Goal: Obtain resource: Obtain resource

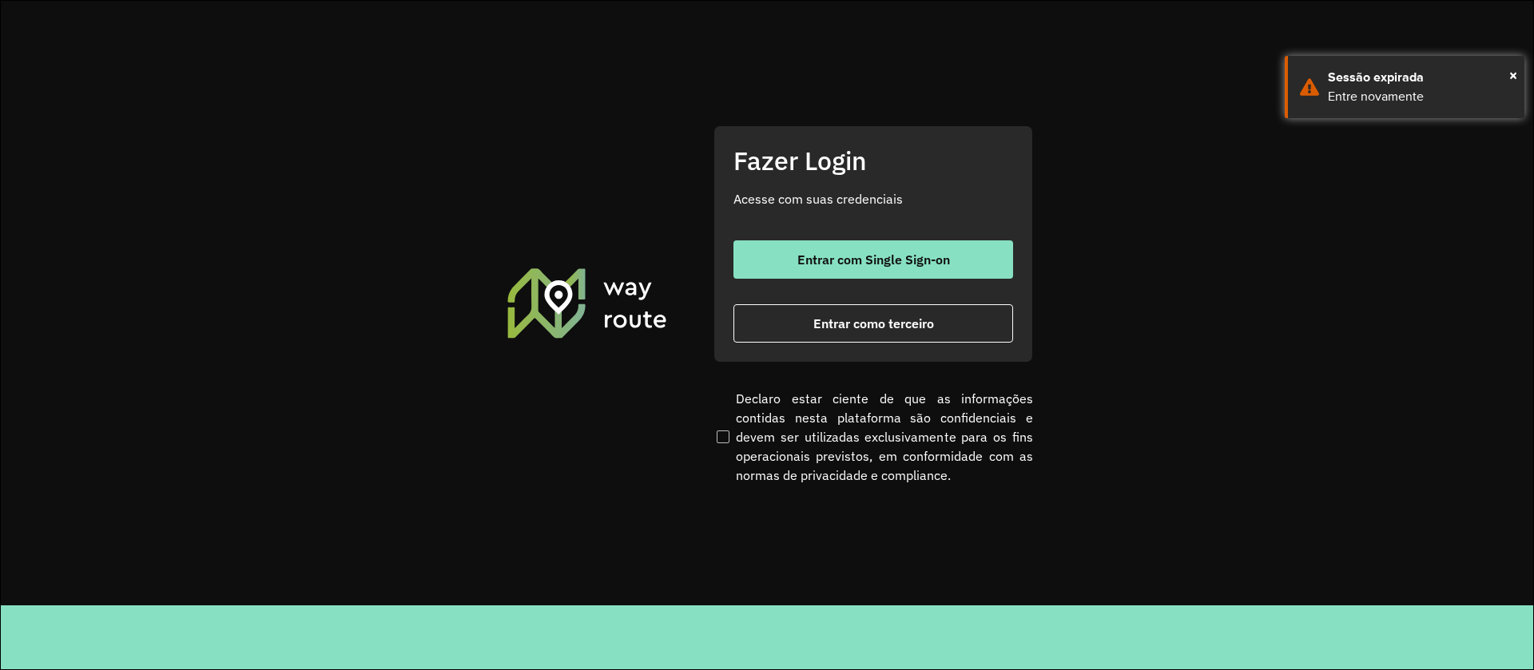
click at [928, 260] on span "Entrar com Single Sign-on" at bounding box center [873, 259] width 153 height 13
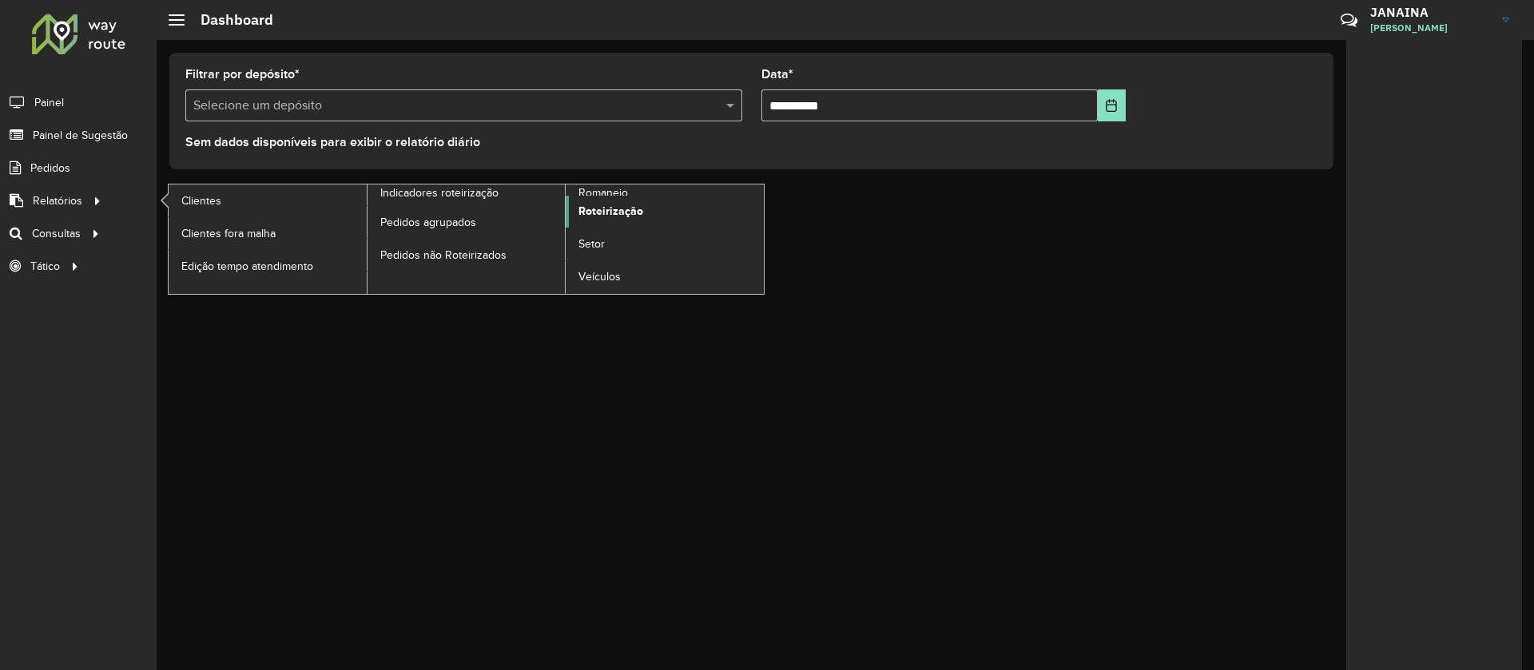
click at [613, 215] on span "Roteirização" at bounding box center [610, 211] width 65 height 17
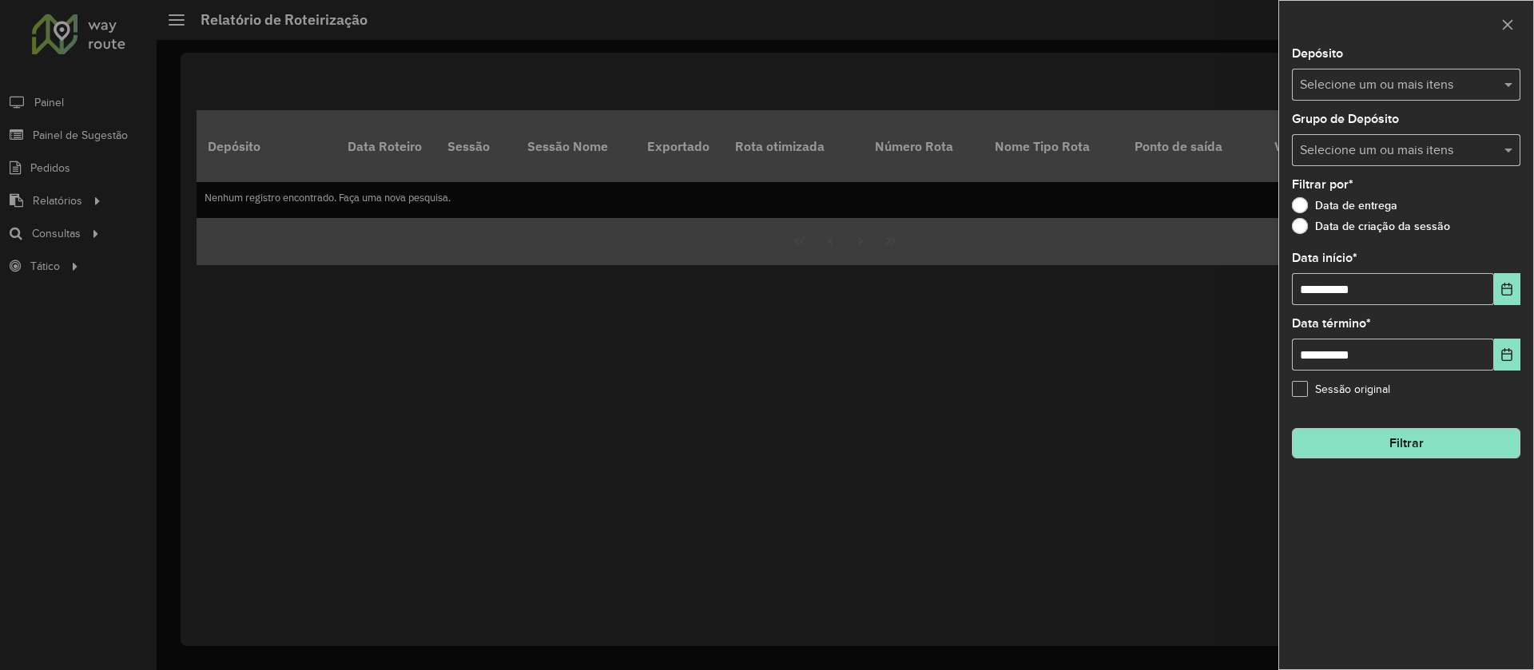
click at [69, 230] on div at bounding box center [767, 335] width 1534 height 670
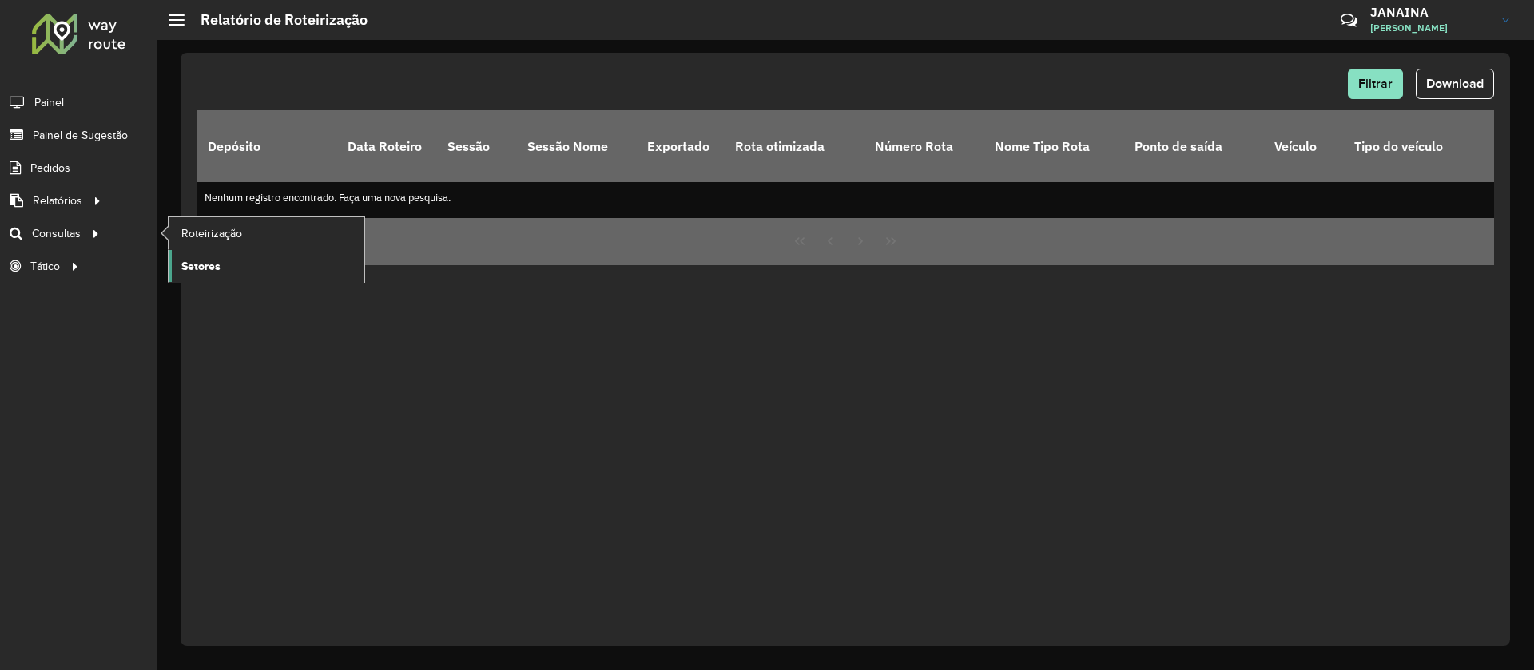
click at [205, 261] on span "Setores" at bounding box center [200, 266] width 39 height 17
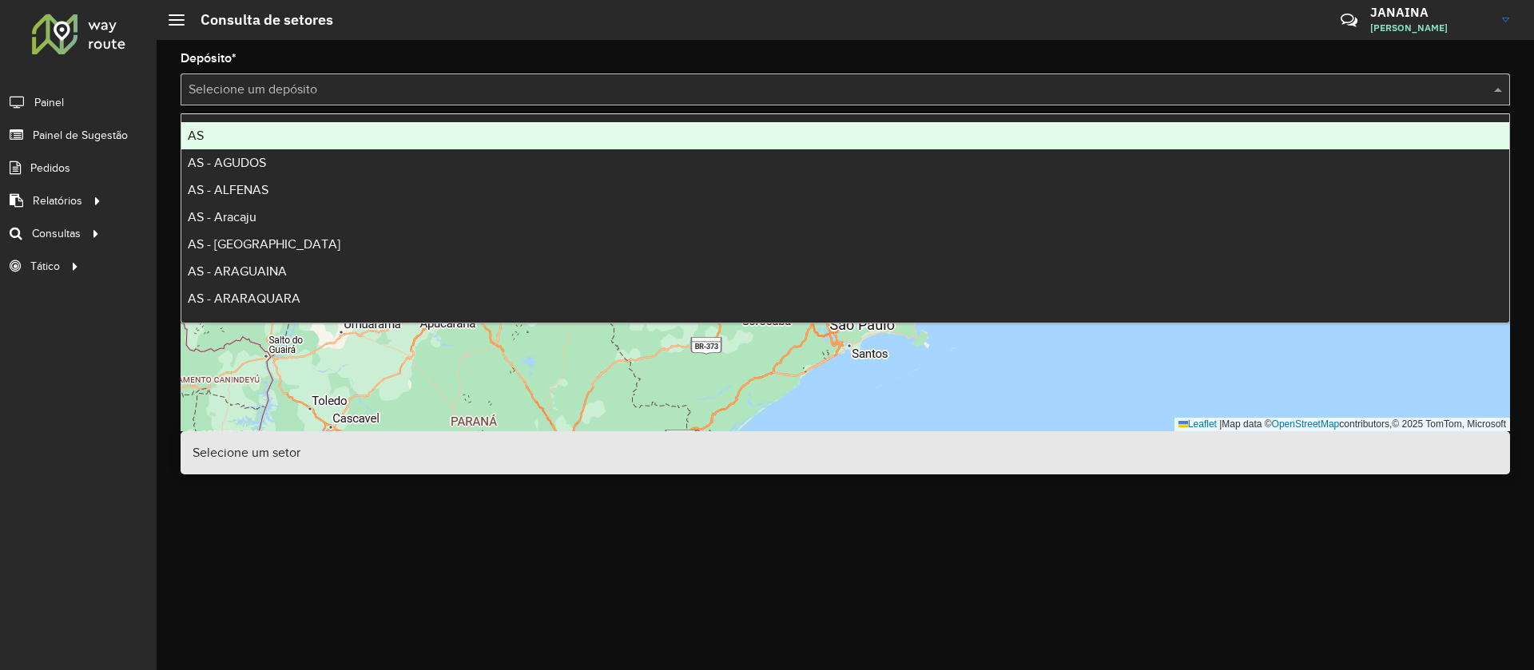
click at [560, 85] on input "text" at bounding box center [829, 90] width 1281 height 19
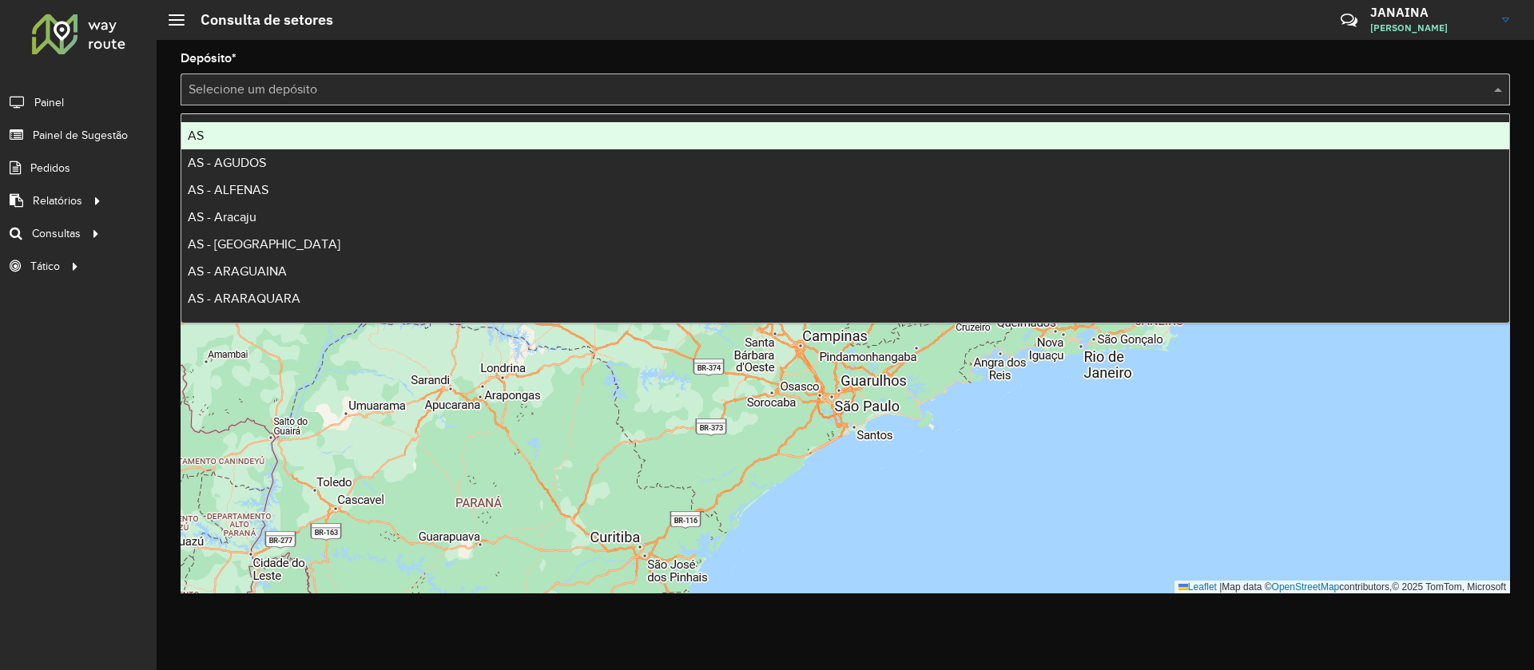
click at [152, 330] on div "Roteirizador AmbevTech Painel Painel de Sugestão Pedidos Relatórios Clientes Cl…" at bounding box center [78, 335] width 157 height 670
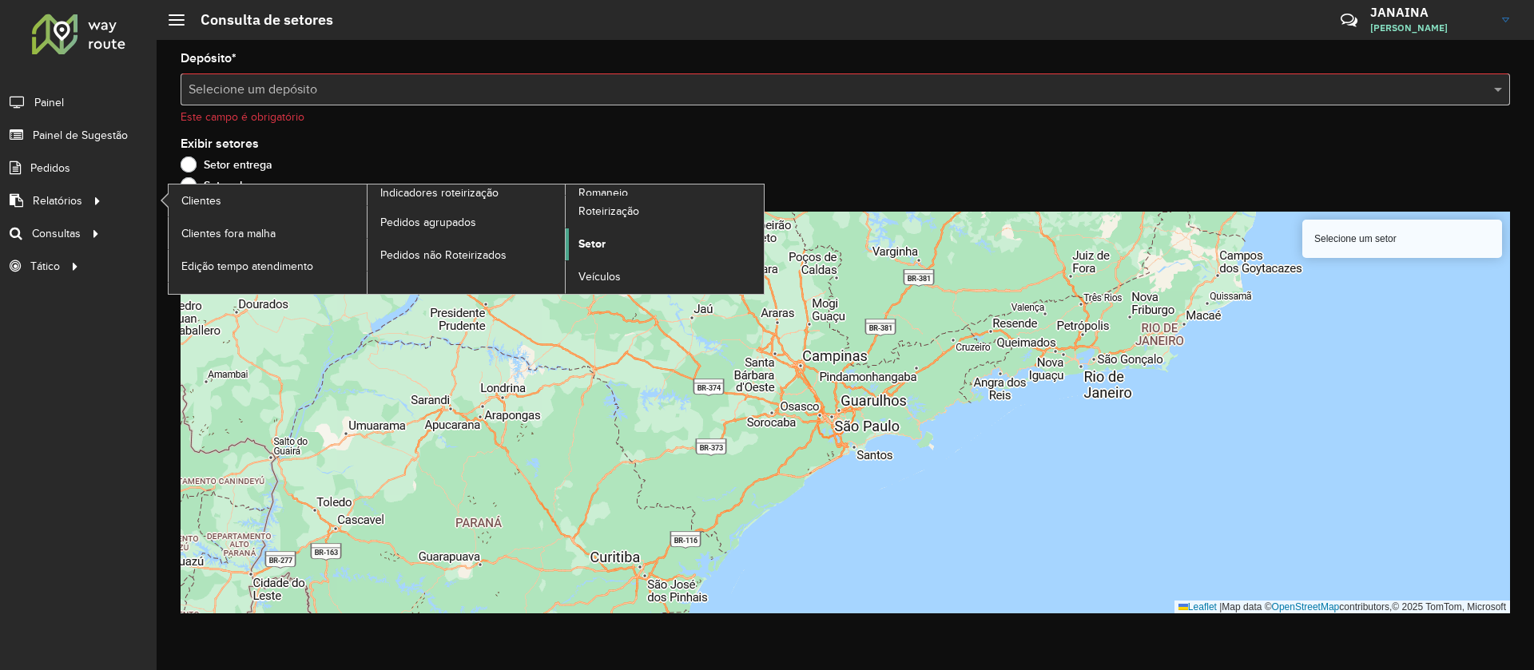
click at [602, 238] on span "Setor" at bounding box center [591, 244] width 27 height 17
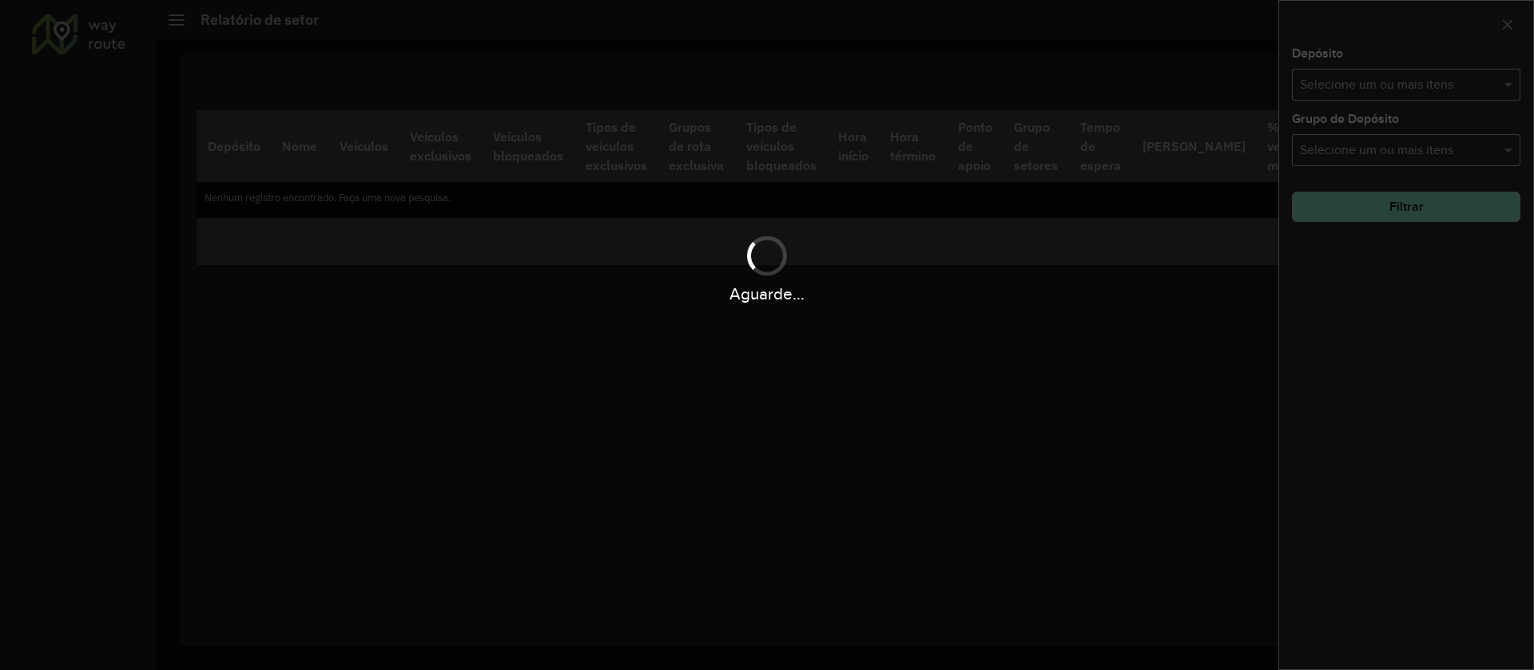
click at [1503, 95] on div "Aguarde..." at bounding box center [767, 335] width 1534 height 670
click at [1499, 77] on div "Aguarde..." at bounding box center [767, 335] width 1534 height 670
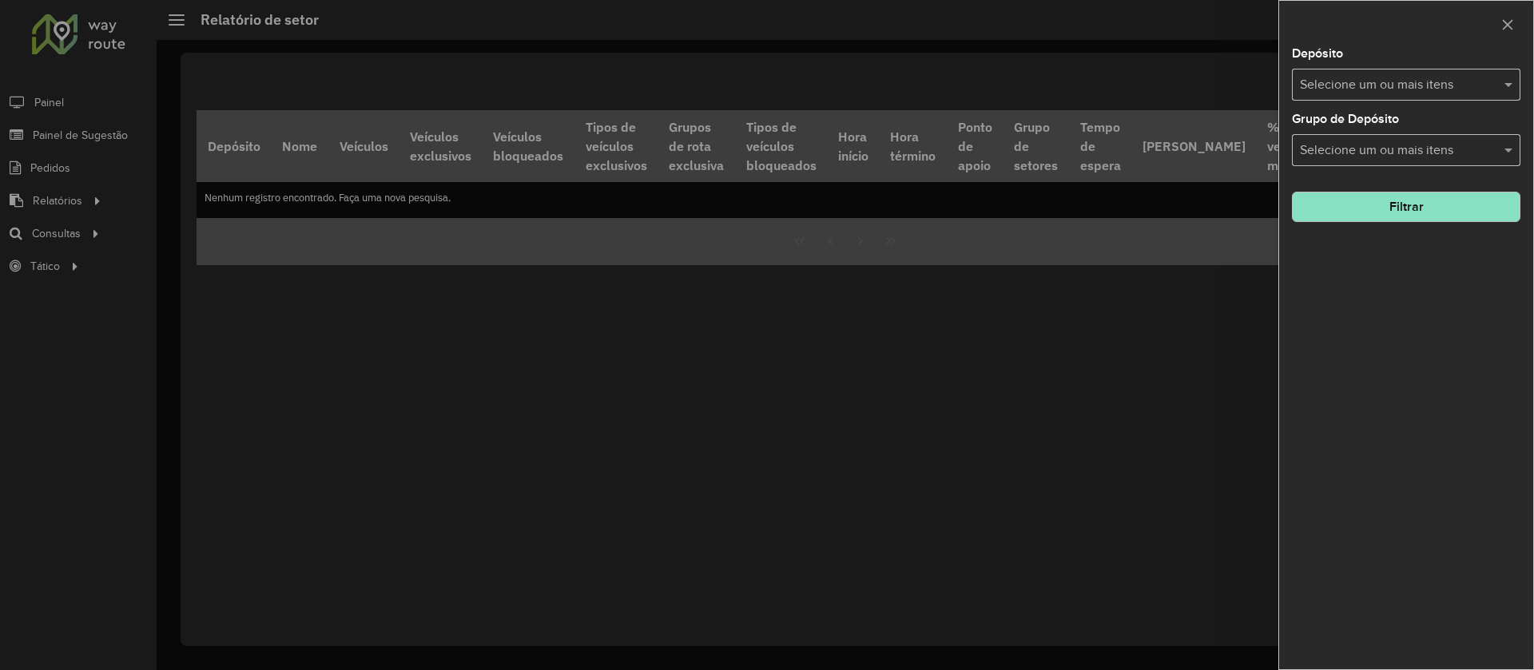
click at [1433, 89] on input "text" at bounding box center [1398, 85] width 205 height 19
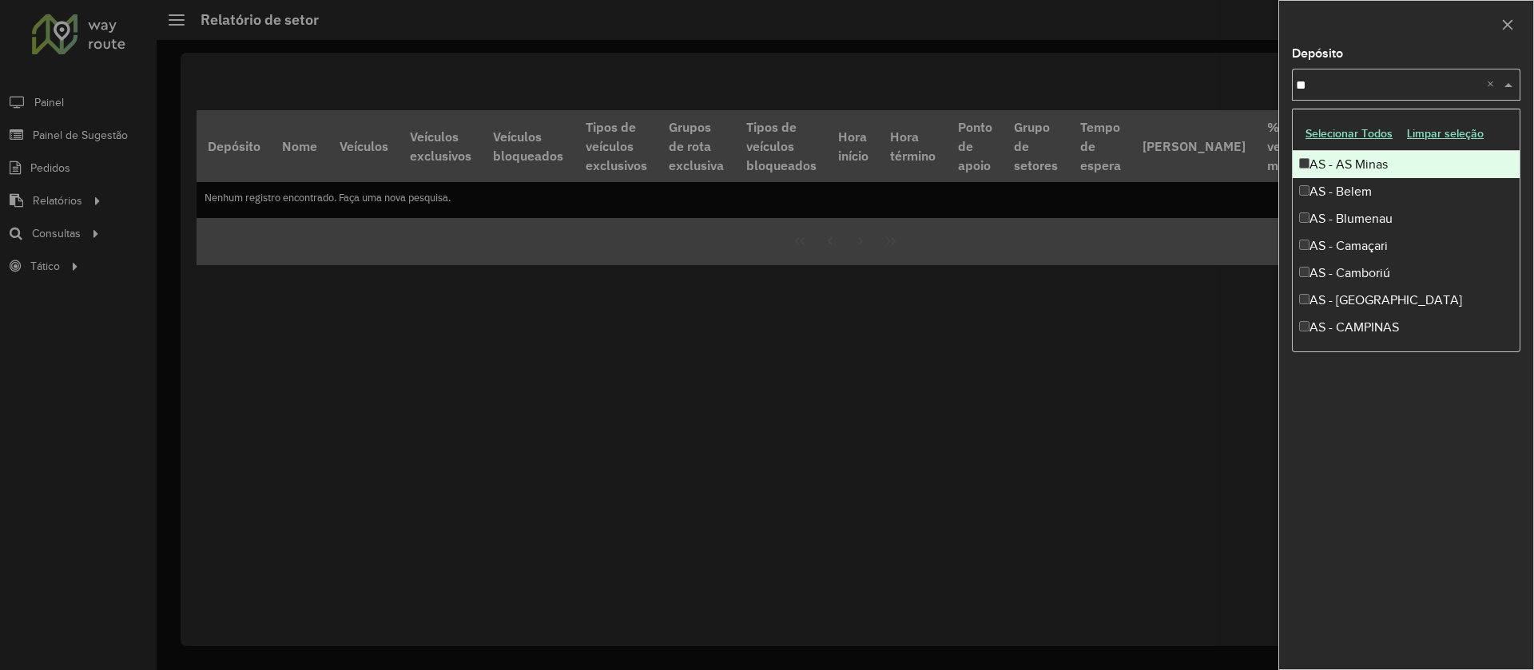
type input "***"
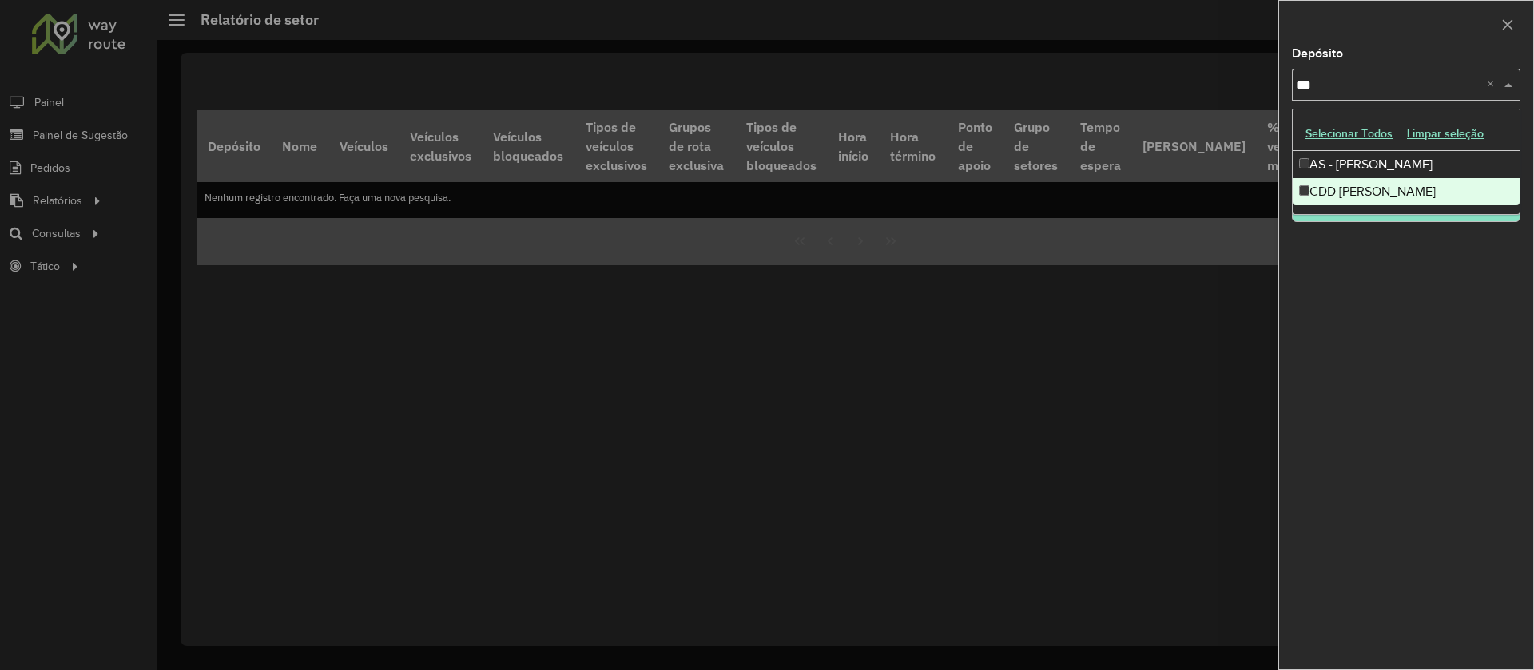
click at [1368, 193] on div "CDD Mogi Mirim" at bounding box center [1406, 191] width 227 height 27
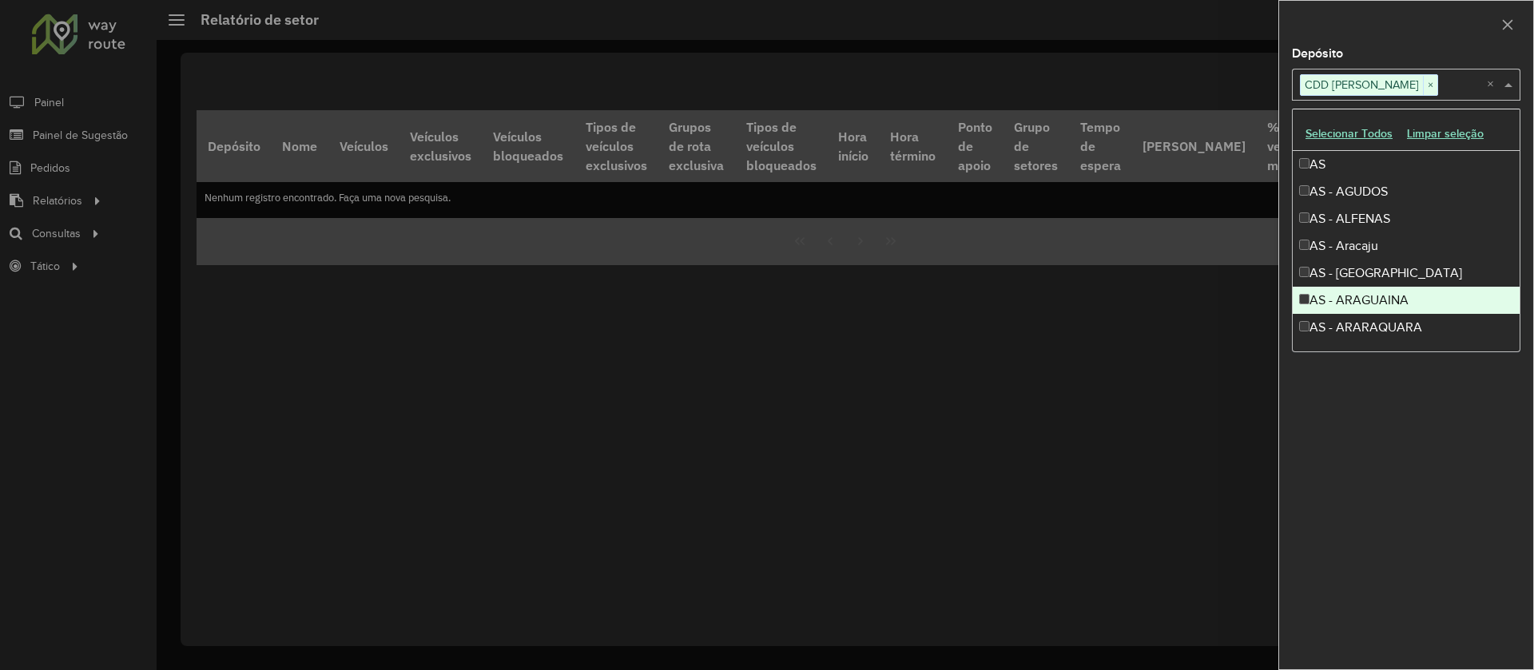
click at [1480, 440] on div "Depósito Selecione um ou mais itens CDD Mogi Mirim × × Grupo de Depósito Seleci…" at bounding box center [1406, 359] width 254 height 622
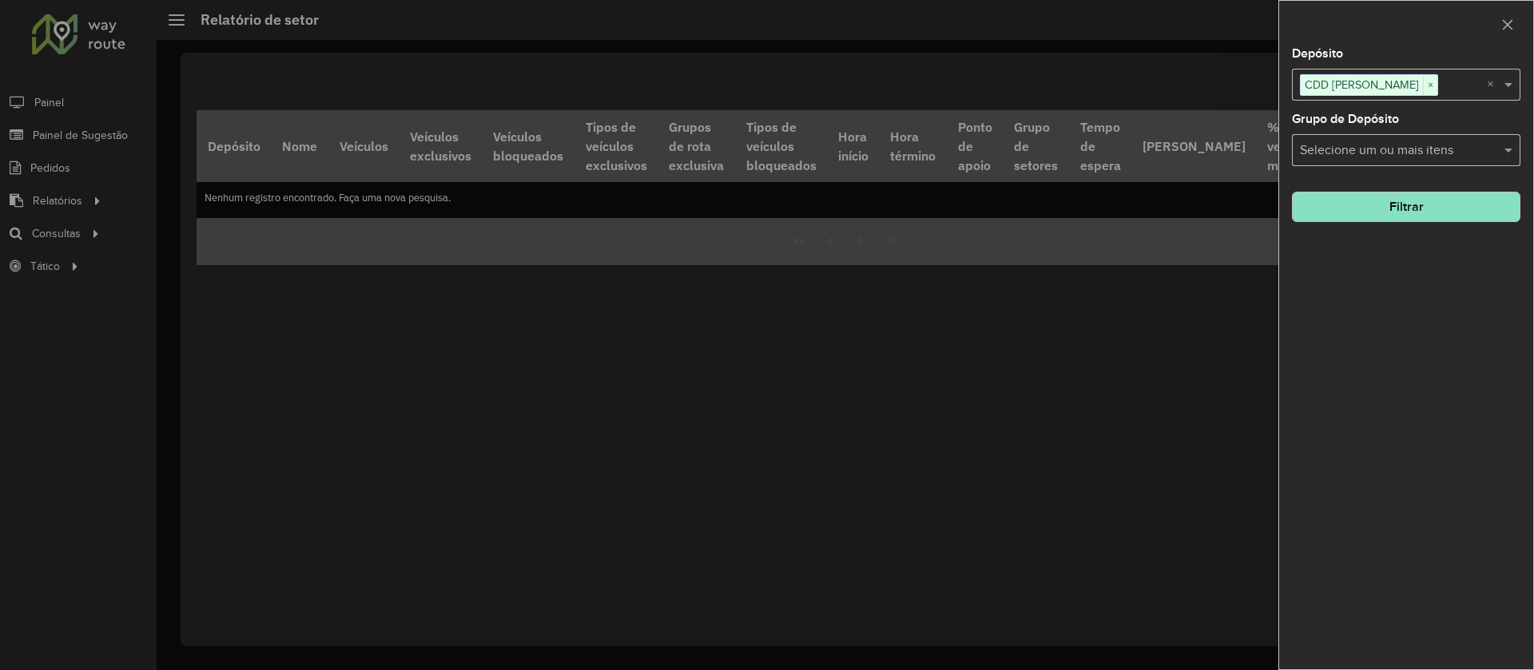
click at [1461, 208] on button "Filtrar" at bounding box center [1406, 207] width 228 height 30
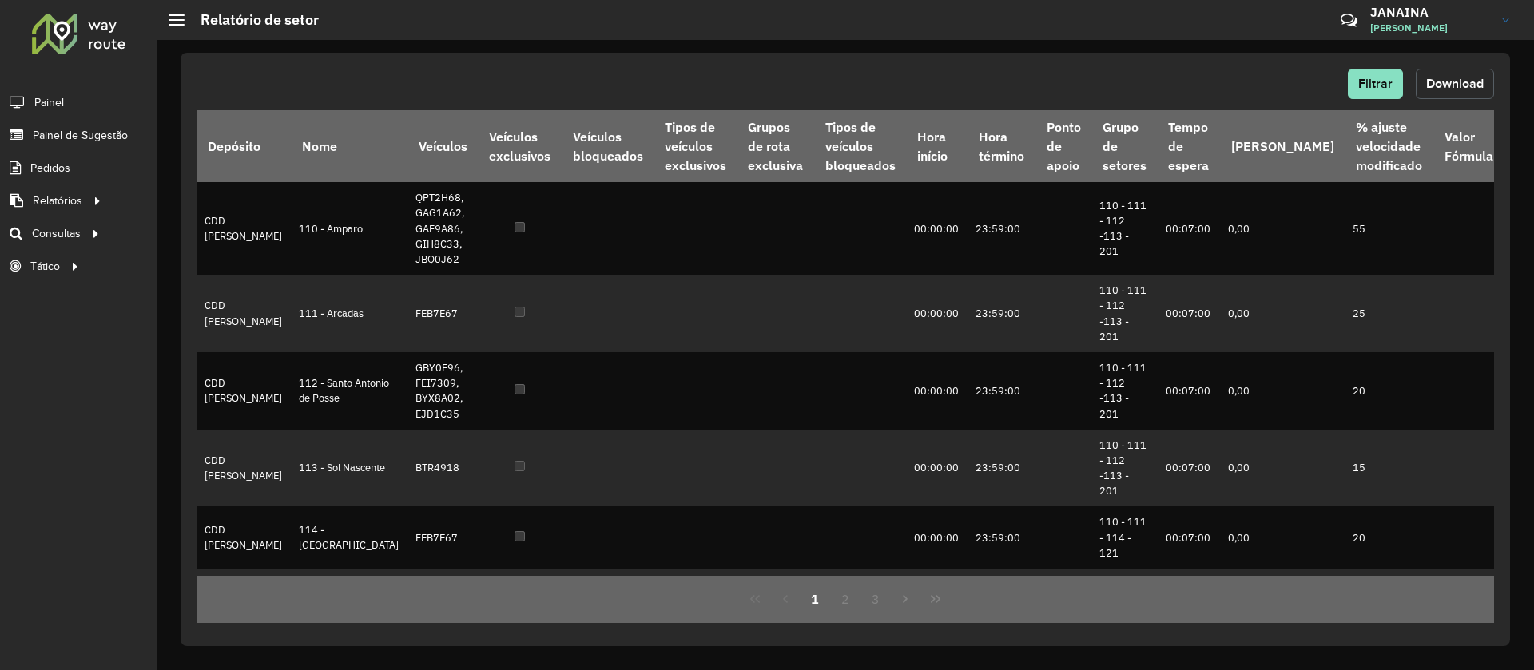
click at [1446, 87] on span "Download" at bounding box center [1455, 84] width 58 height 14
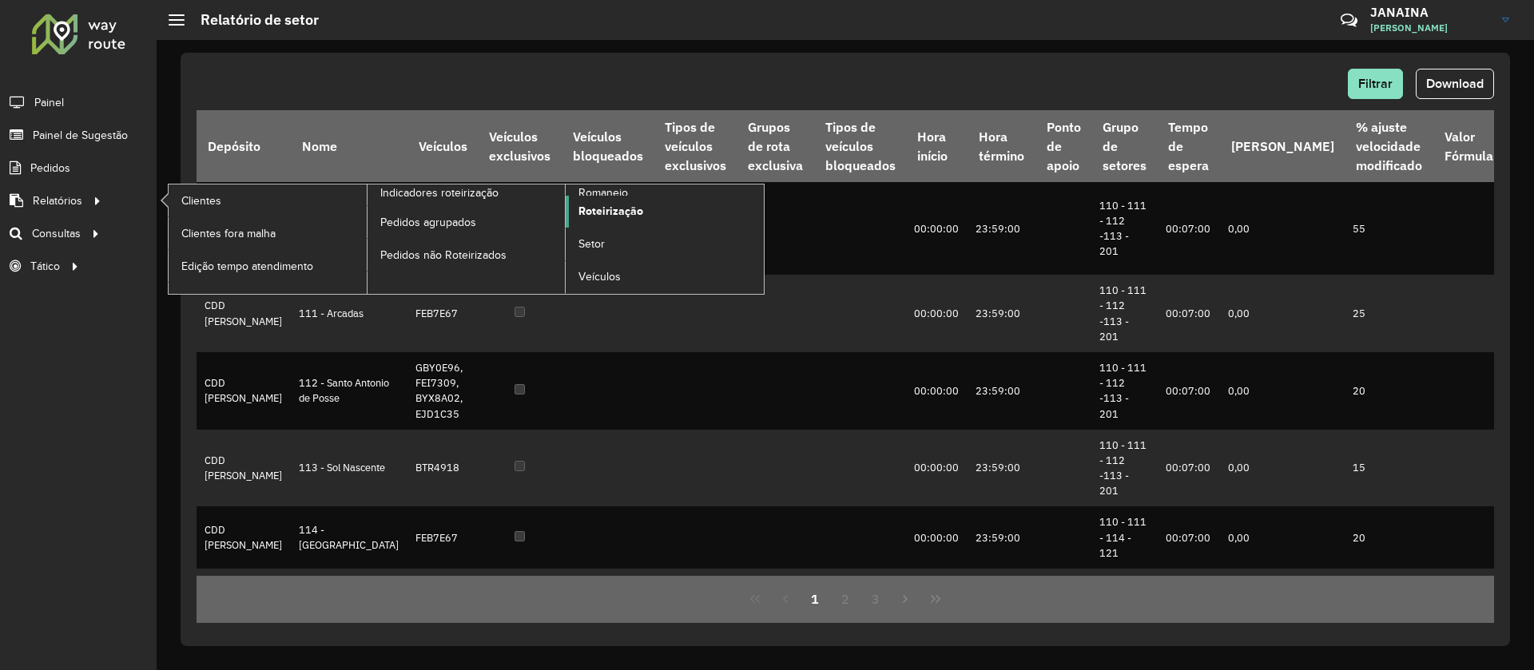
click at [622, 217] on span "Roteirização" at bounding box center [610, 211] width 65 height 17
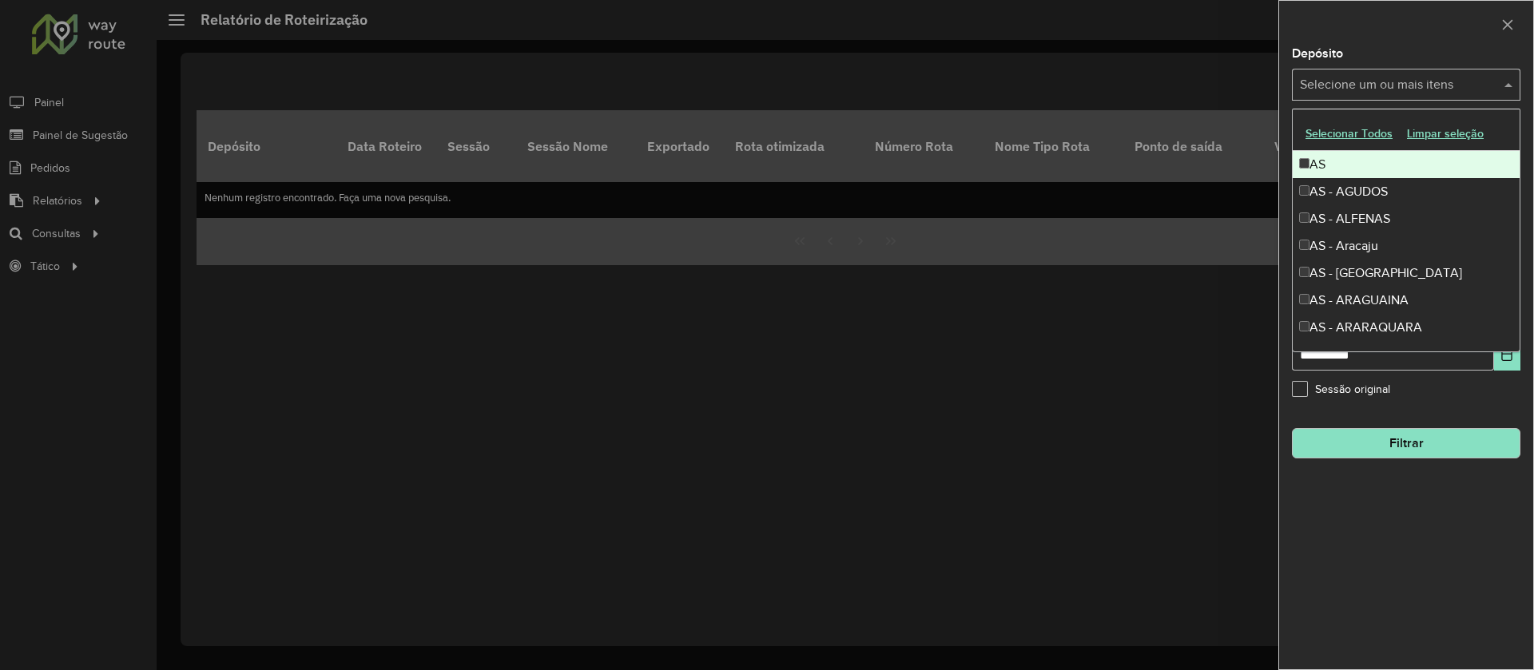
click at [1441, 99] on div "Selecione um ou mais itens" at bounding box center [1406, 85] width 228 height 32
type input "****"
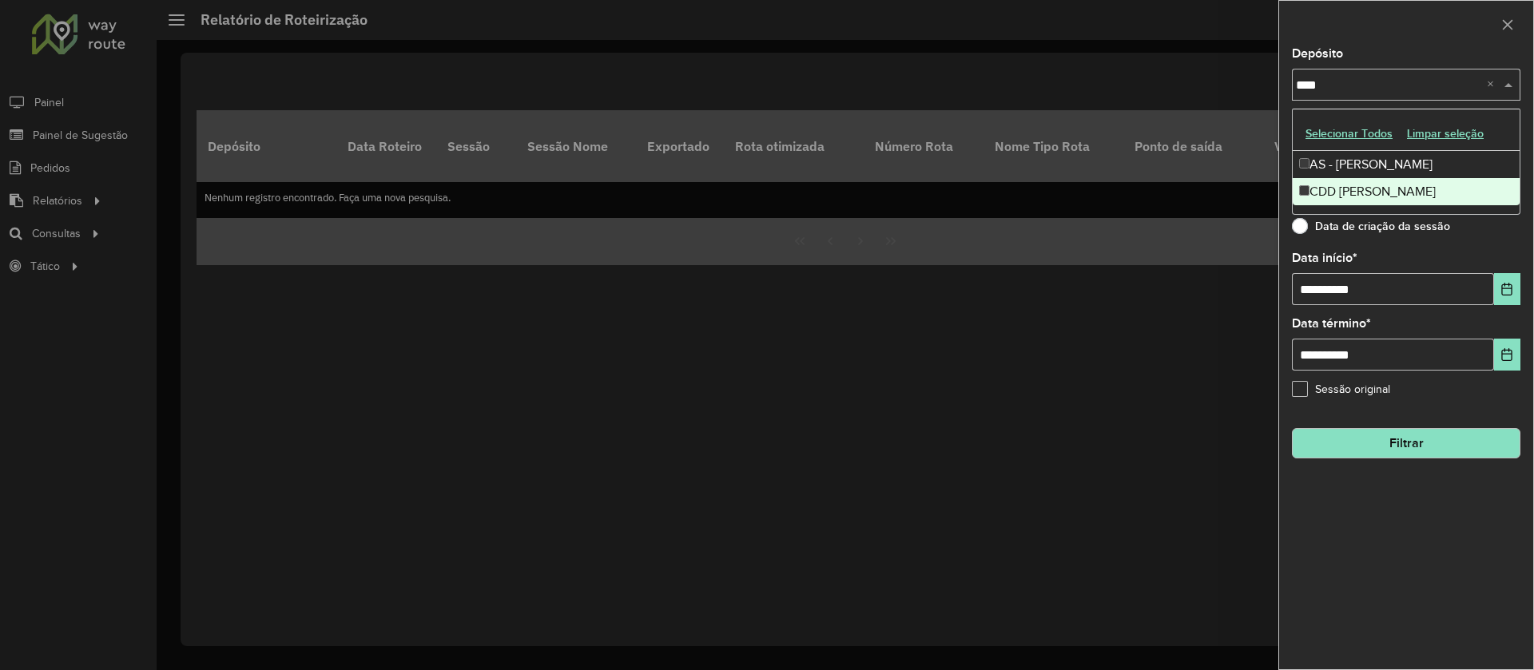
click at [1408, 185] on div "CDD Mogi Mirim" at bounding box center [1406, 191] width 227 height 27
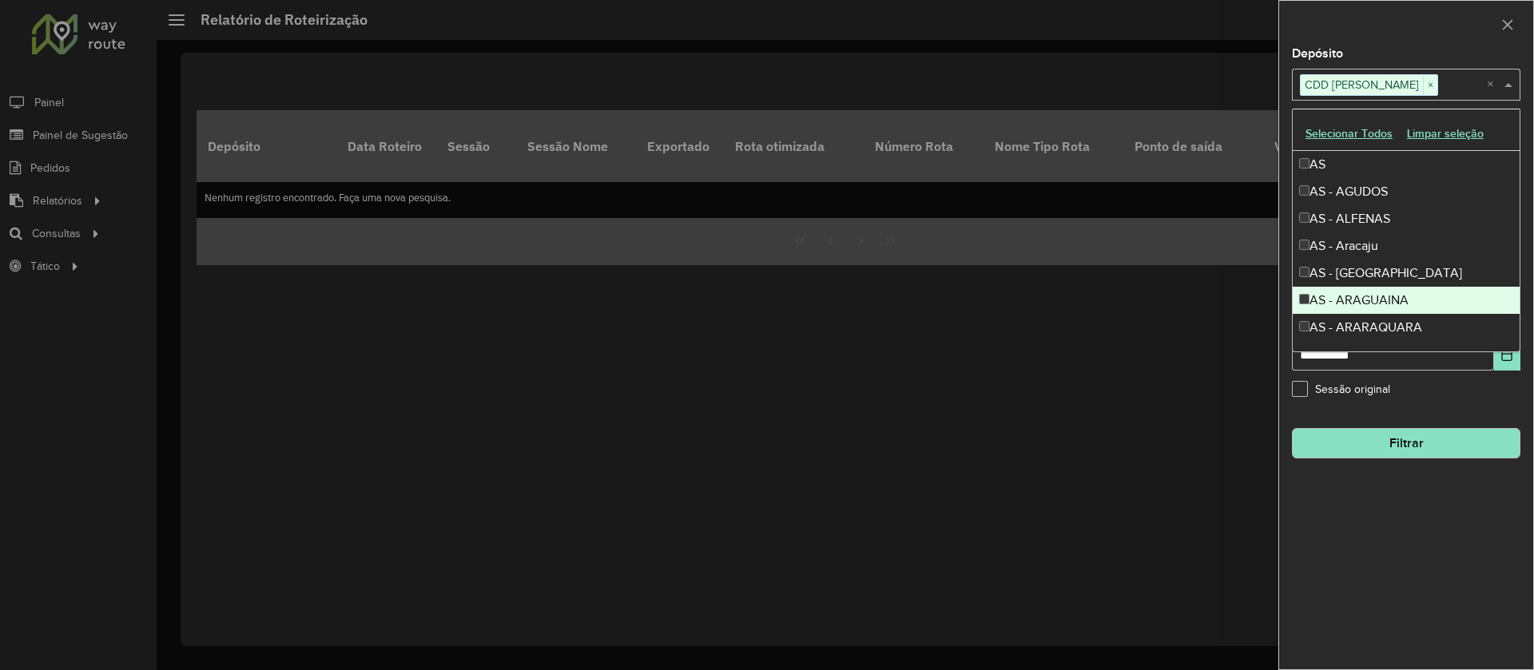
click at [1424, 438] on button "Filtrar" at bounding box center [1406, 443] width 228 height 30
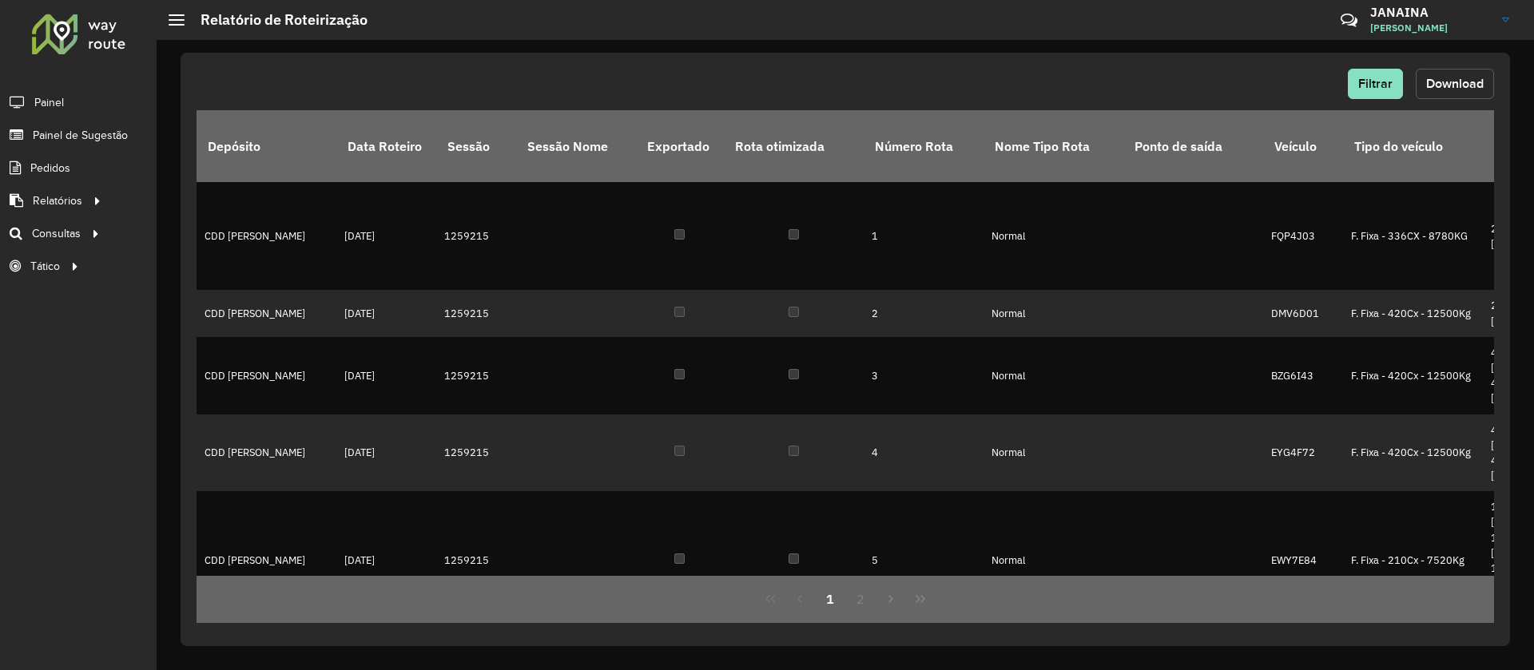
click at [1468, 85] on span "Download" at bounding box center [1455, 84] width 58 height 14
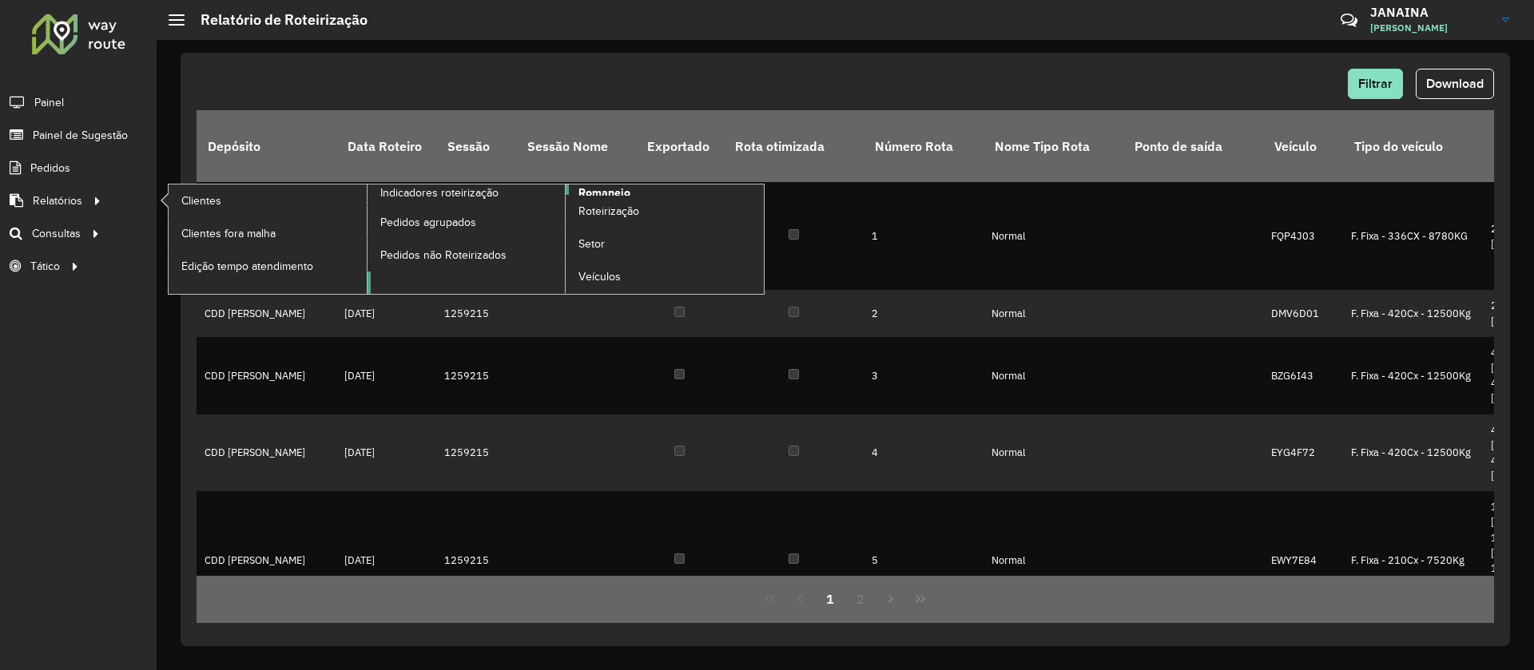
click at [631, 193] on link "Romaneio" at bounding box center [565, 239] width 397 height 109
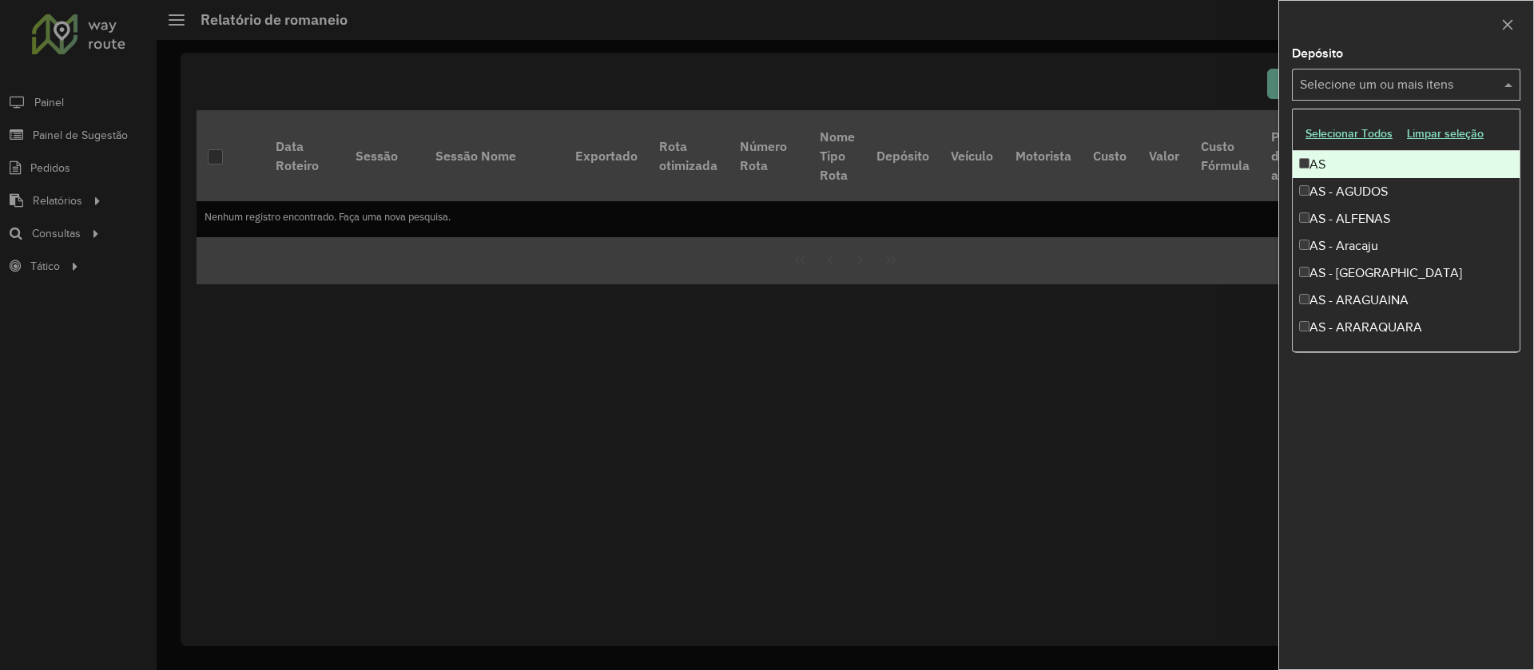
click at [1406, 82] on input "text" at bounding box center [1398, 85] width 205 height 19
type input "****"
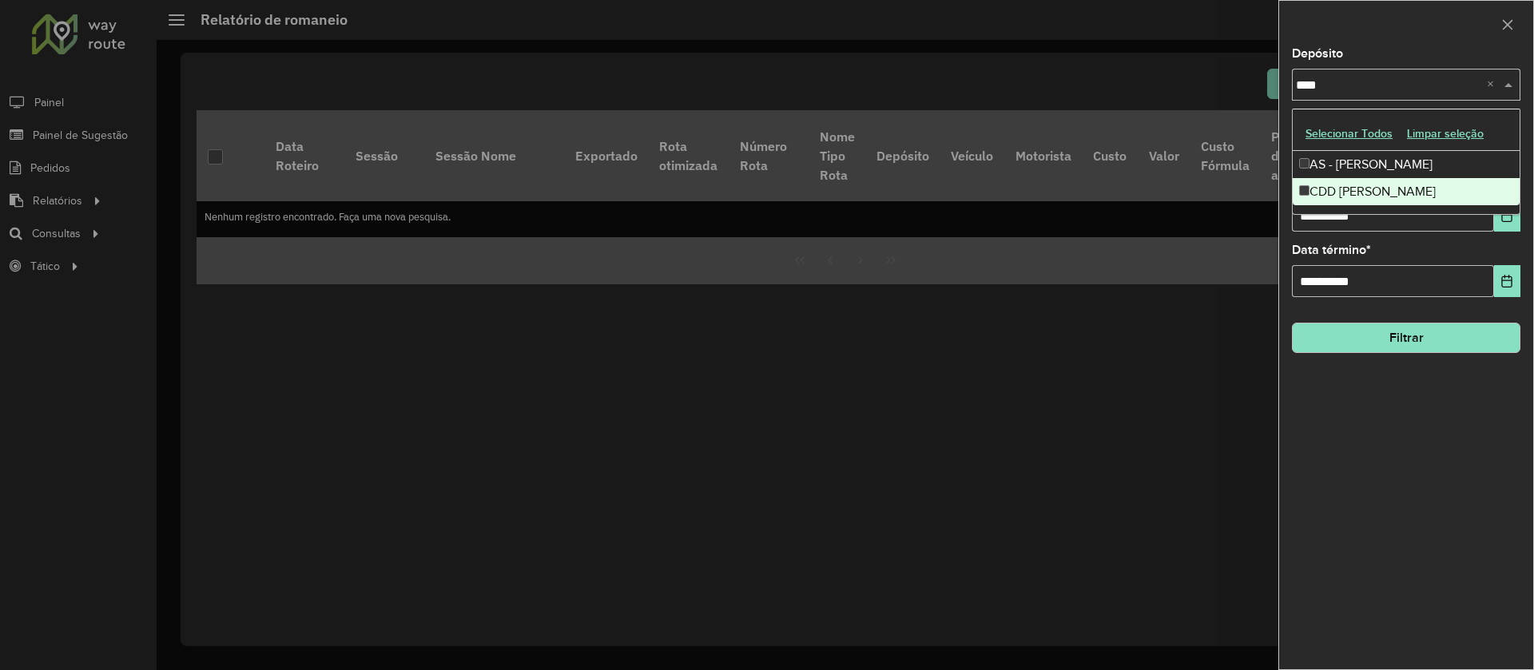
click at [1350, 200] on div "CDD Mogi Mirim" at bounding box center [1406, 191] width 227 height 27
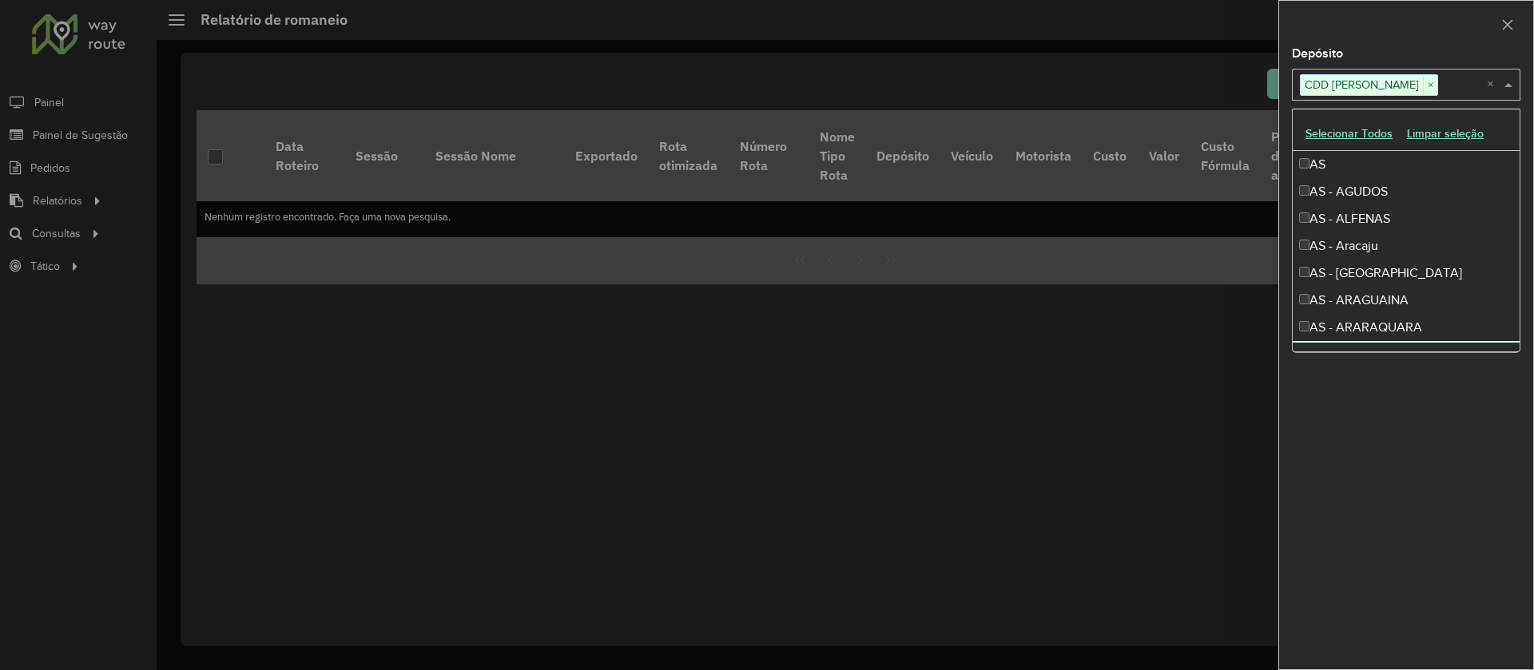
click at [1491, 451] on div "**********" at bounding box center [1406, 359] width 254 height 622
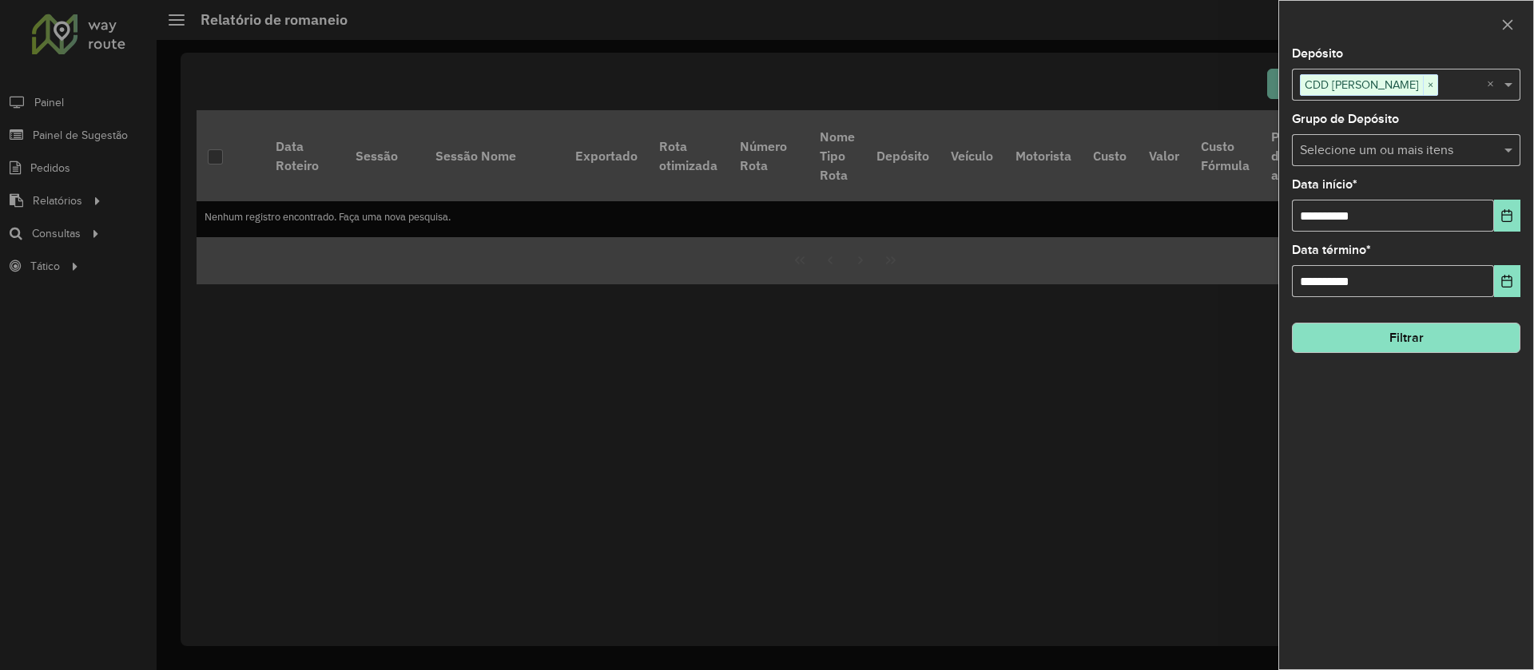
click at [1425, 335] on button "Filtrar" at bounding box center [1406, 338] width 228 height 30
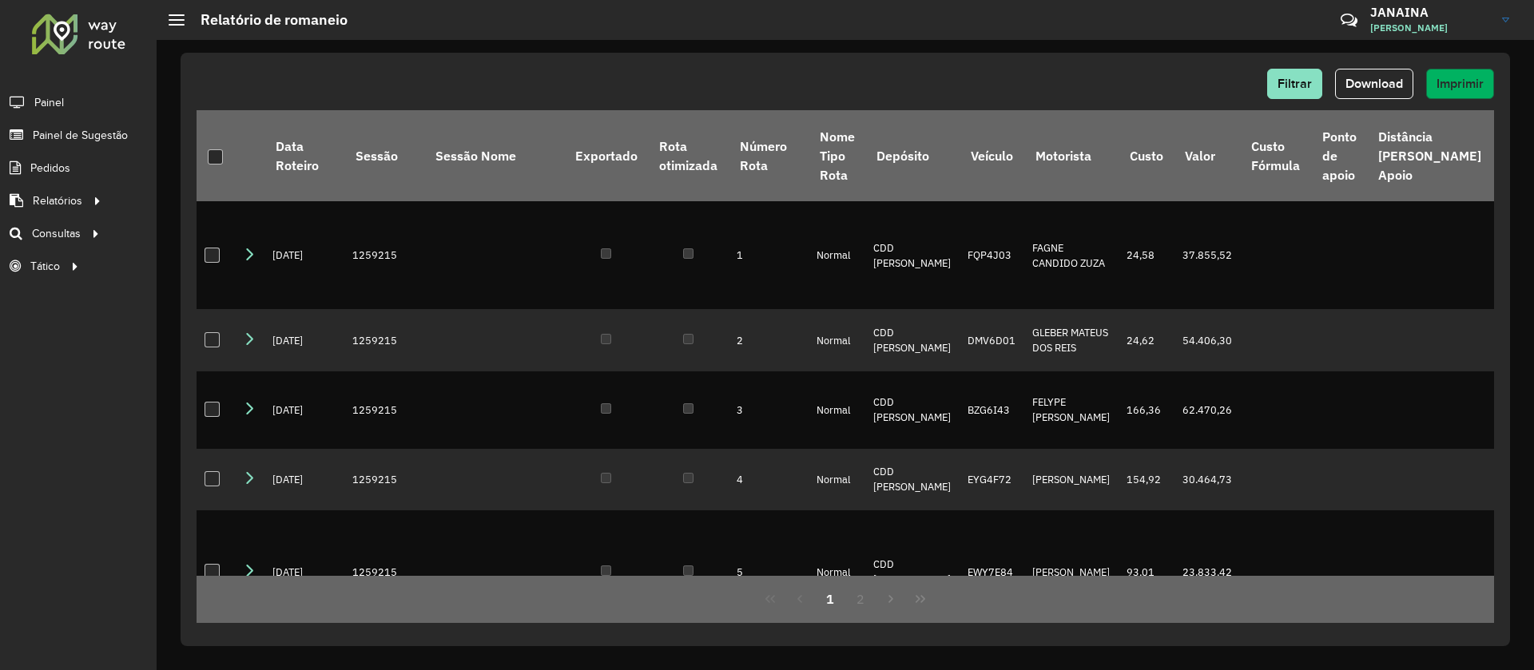
click at [1471, 79] on span "Imprimir" at bounding box center [1459, 84] width 47 height 14
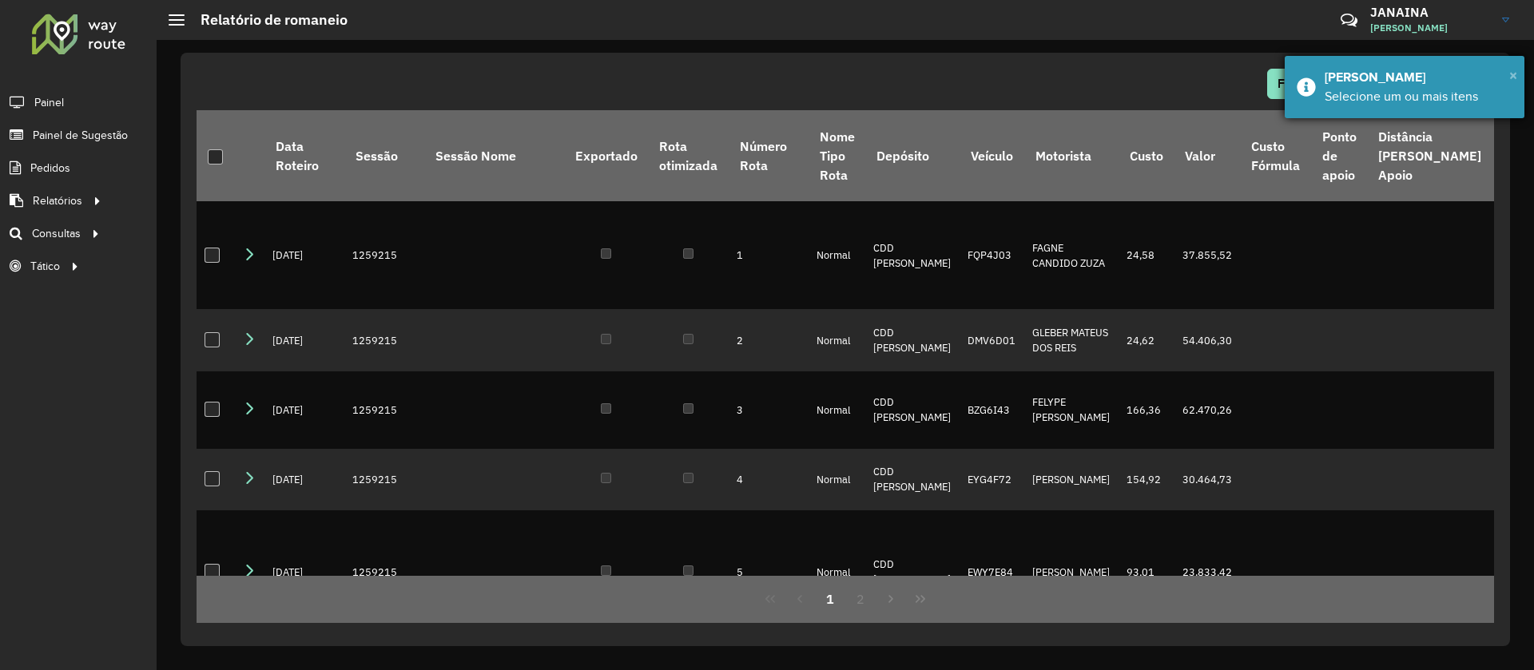
click at [1511, 68] on span "×" at bounding box center [1513, 75] width 8 height 18
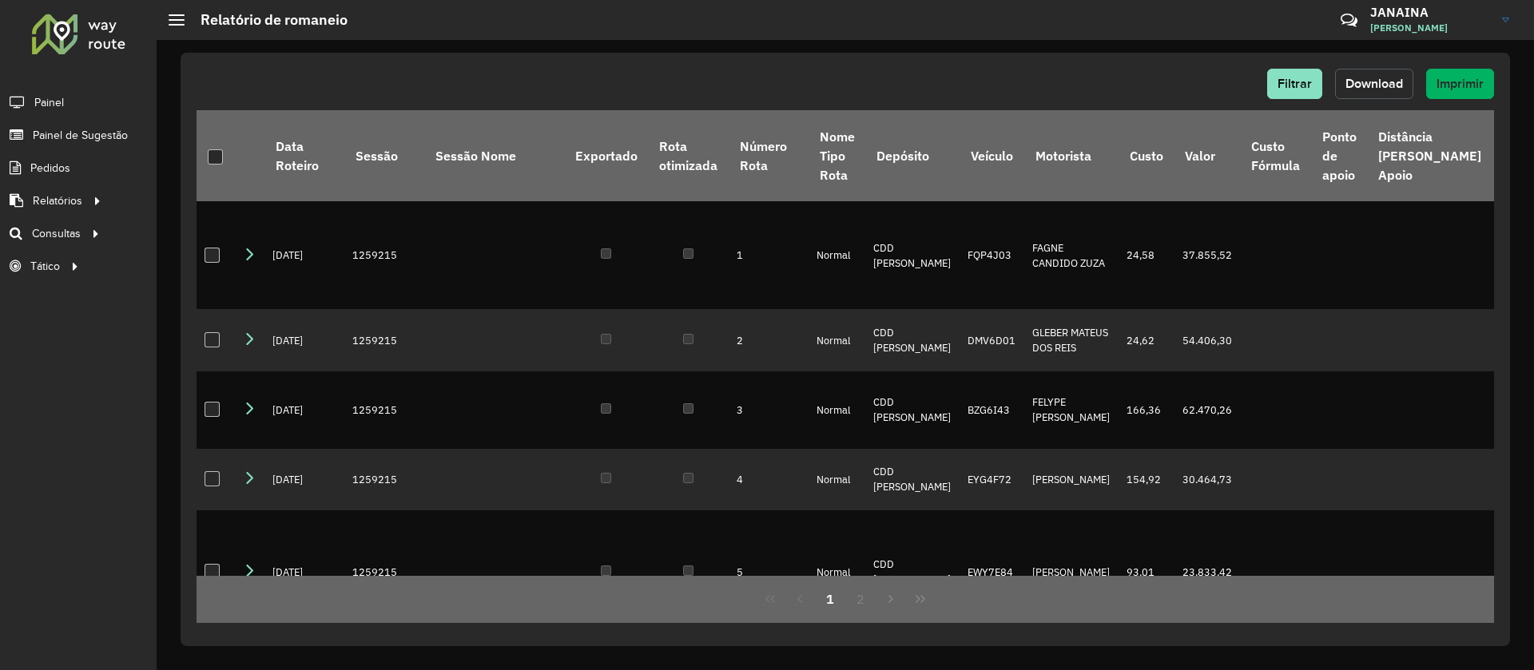
click at [1365, 72] on button "Download" at bounding box center [1374, 84] width 78 height 30
